Goal: Ask a question: Seek information or help from site administrators or community

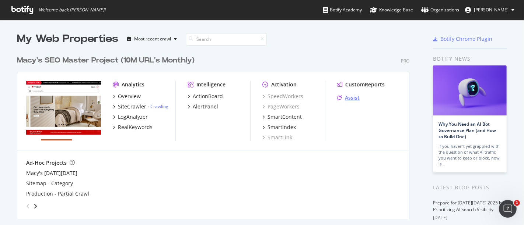
click at [349, 102] on div "Assist" at bounding box center [352, 97] width 15 height 7
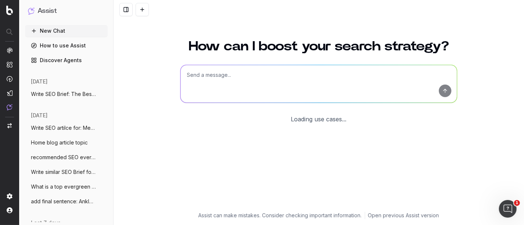
scroll to position [53, 0]
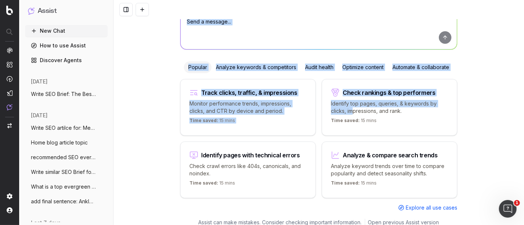
drag, startPoint x: 0, startPoint y: 0, endPoint x: 248, endPoint y: 50, distance: 252.6
click at [248, 50] on div "How can I boost your search strategy? Popular Analyze keywords & competitors Au…" at bounding box center [318, 99] width 283 height 242
click at [248, 42] on textarea at bounding box center [319, 31] width 276 height 38
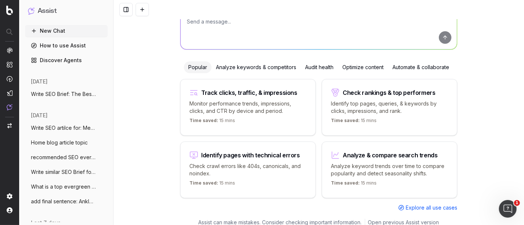
scroll to position [0, 0]
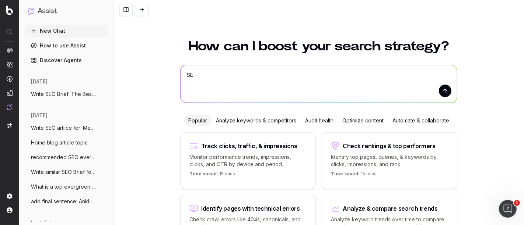
type textarea "S"
click at [52, 91] on span "Write SEO Brief: The Best Lipsticks for" at bounding box center [63, 94] width 65 height 7
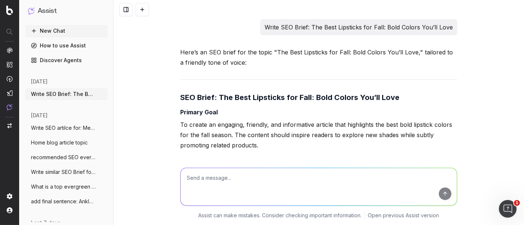
click at [231, 188] on textarea at bounding box center [319, 187] width 276 height 38
paste textarea "5 Cozy Fall Bedroom Ideas"
type textarea "SEO Brief for 5 Cozy Fall Bedroom Ideas"
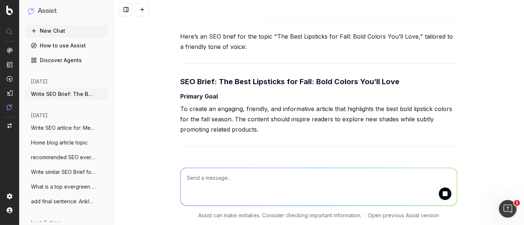
scroll to position [71, 0]
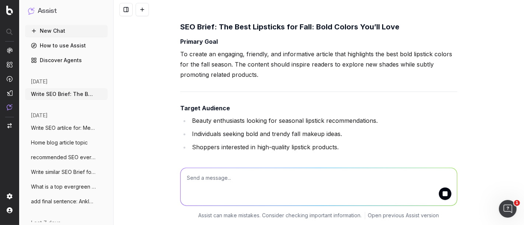
click at [58, 123] on button "Write SEO artilce for: Meta Title Tips t" at bounding box center [66, 128] width 83 height 12
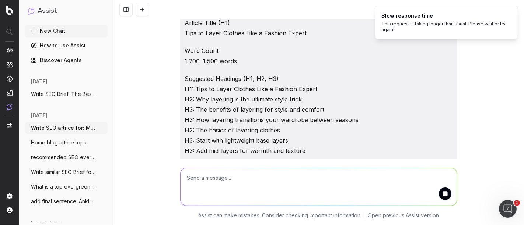
click at [225, 200] on textarea at bounding box center [319, 187] width 276 height 38
paste textarea "5 Cozy Fall Bedroom Ideas"
click at [181, 178] on textarea "5 Cozy Fall Bedroom Ideas" at bounding box center [319, 187] width 276 height 38
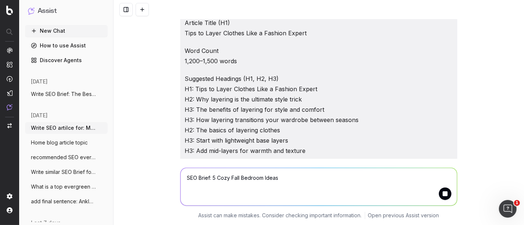
click at [283, 181] on textarea "SEO Brief: 5 Cozy Fall Bedroom Ideas" at bounding box center [319, 187] width 276 height 38
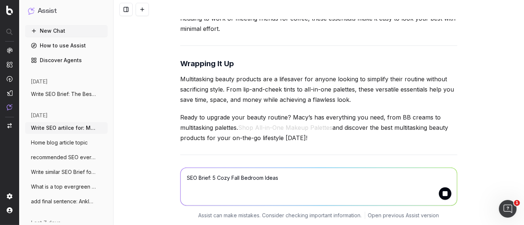
scroll to position [7985, 0]
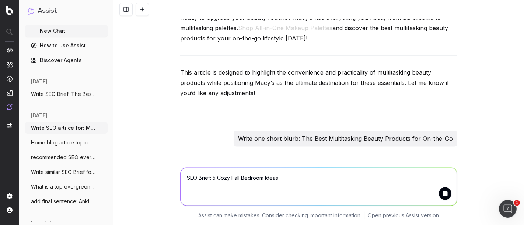
click at [185, 179] on textarea "SEO Brief: 5 Cozy Fall Bedroom Ideas" at bounding box center [319, 187] width 276 height 38
click at [181, 179] on textarea "SEO Brief: 5 Cozy Fall Bedroom Ideas" at bounding box center [319, 187] width 276 height 38
type textarea "Write SEO Brief: 5 Cozy Fall Bedroom Ideas"
click at [443, 196] on button "submit" at bounding box center [445, 194] width 13 height 13
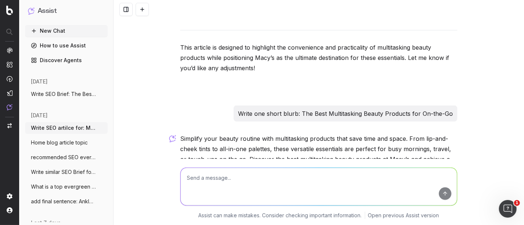
click at [249, 190] on textarea at bounding box center [319, 187] width 276 height 38
paste textarea "5 Cozy Fall Bedroom Ideas"
type textarea "Write SEO Brief: 5 Cozy Fall Bedroom Ideas"
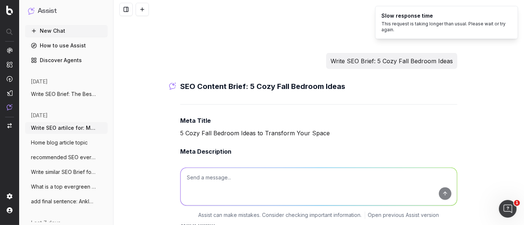
scroll to position [8164, 0]
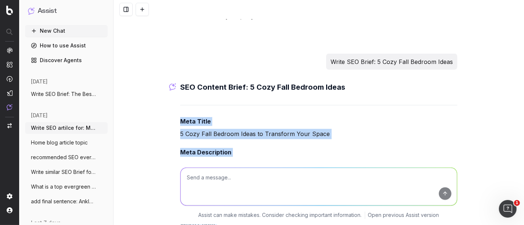
drag, startPoint x: 177, startPoint y: 72, endPoint x: 303, endPoint y: 208, distance: 185.1
click at [303, 208] on div "Write SEO artilce for: Meta Title Tips to Layer Clothes Like a Fashion Expert M…" at bounding box center [318, 112] width 410 height 225
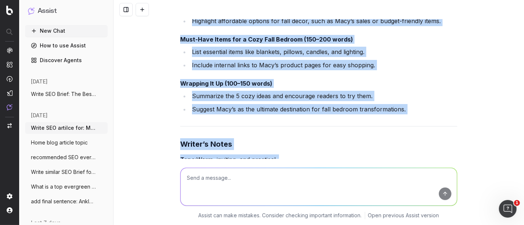
scroll to position [9382, 0]
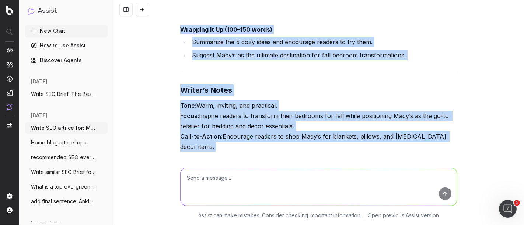
copy div "Meta Title 5 Cozy Fall Bedroom Ideas to Transform Your Space Meta Description C…"
